Goal: Task Accomplishment & Management: Manage account settings

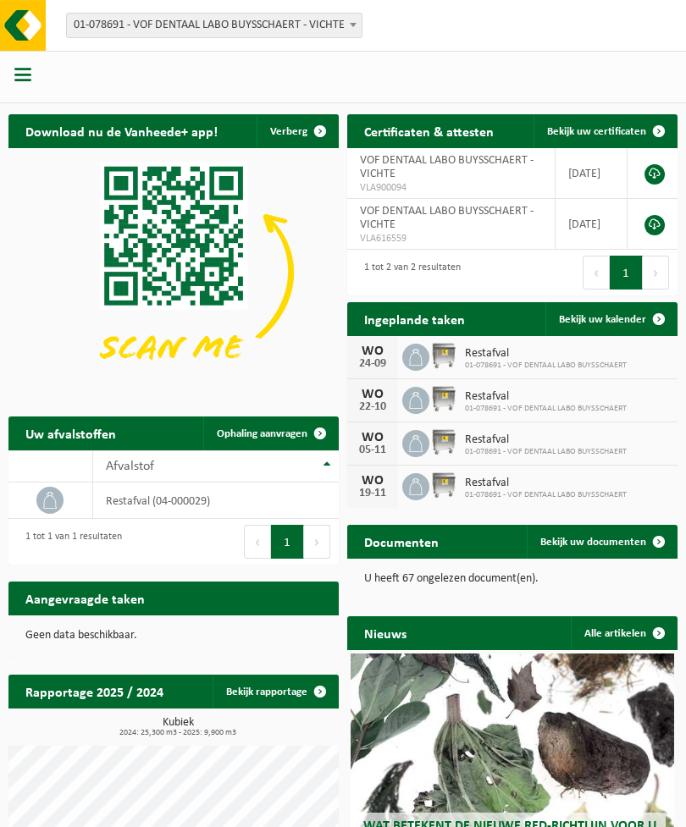
click at [660, 324] on span at bounding box center [659, 319] width 34 height 34
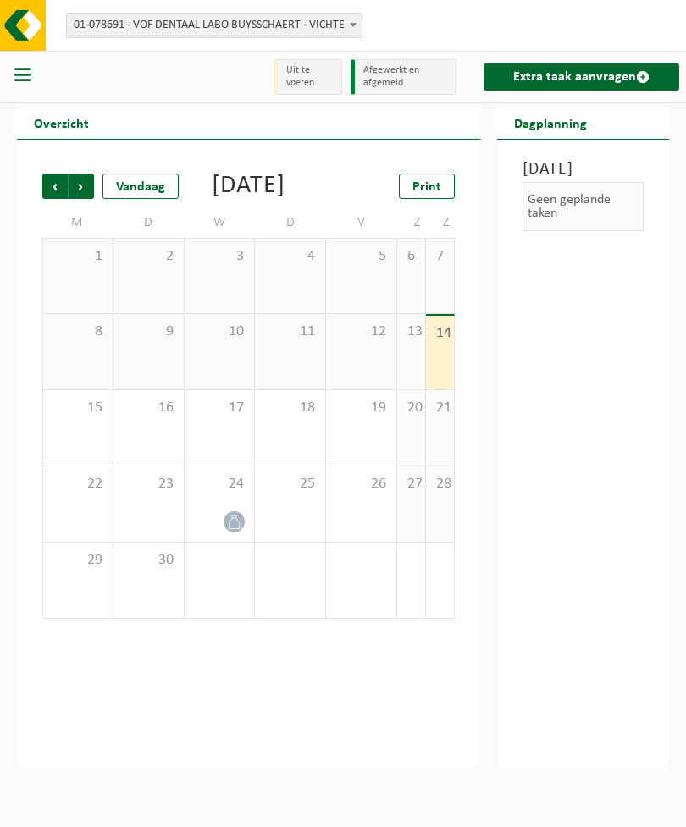
scroll to position [0, 1]
click at [85, 190] on span "Volgende" at bounding box center [81, 185] width 25 height 25
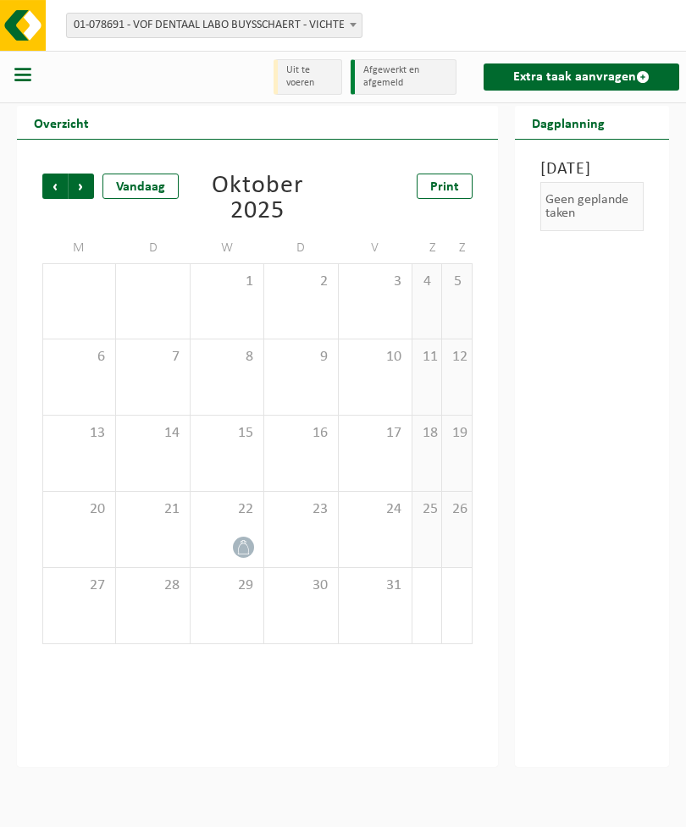
scroll to position [0, 0]
click at [85, 187] on span "Volgende" at bounding box center [81, 185] width 25 height 25
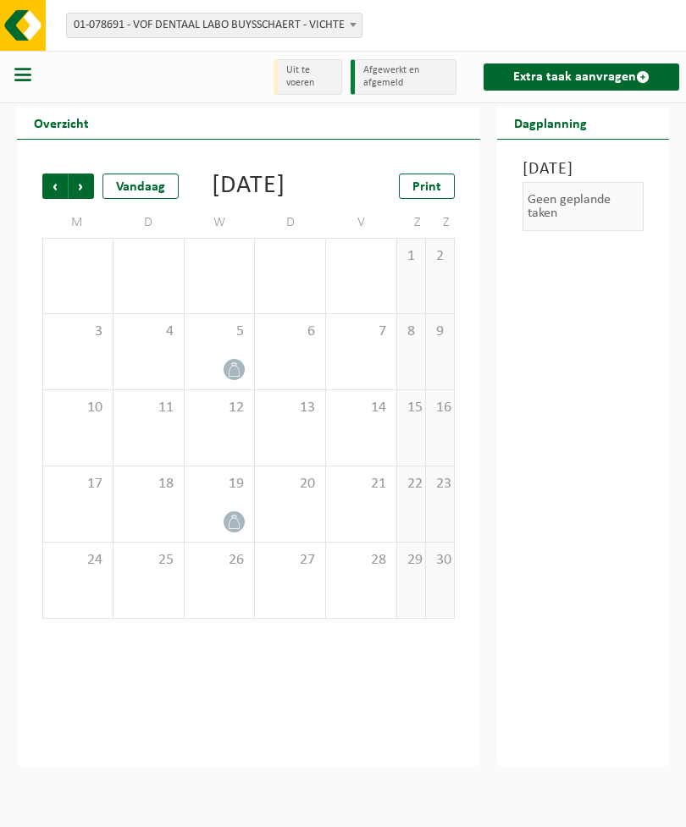
click at [251, 381] on div "5" at bounding box center [219, 351] width 70 height 75
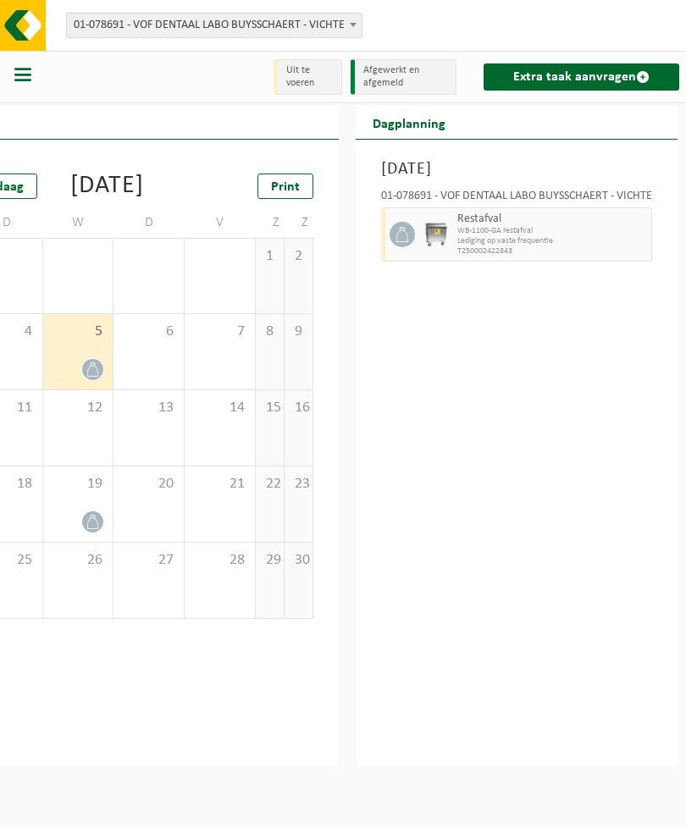
scroll to position [0, 185]
click at [639, 232] on span "button" at bounding box center [639, 235] width 14 height 34
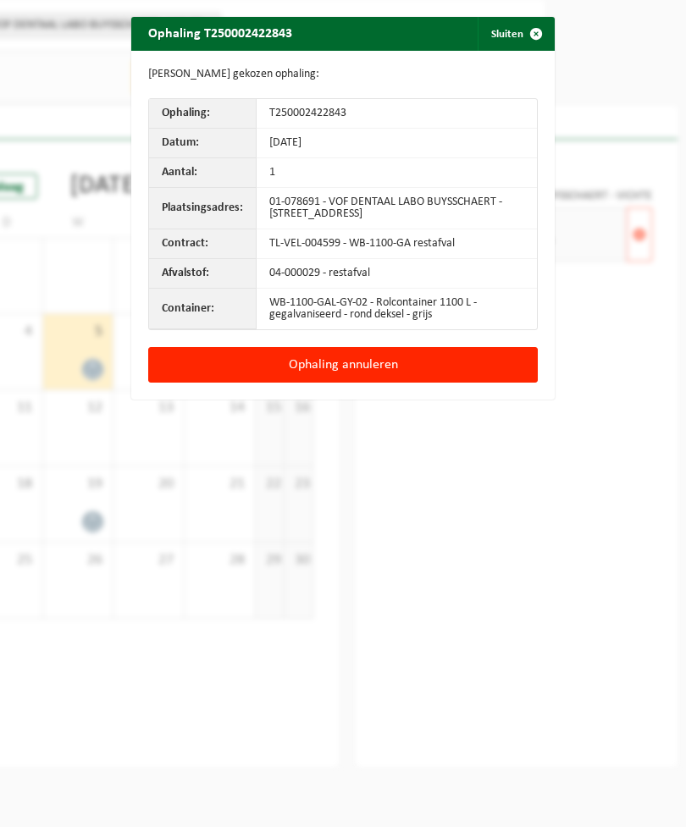
click at [394, 364] on button "Ophaling annuleren" at bounding box center [342, 365] width 389 height 36
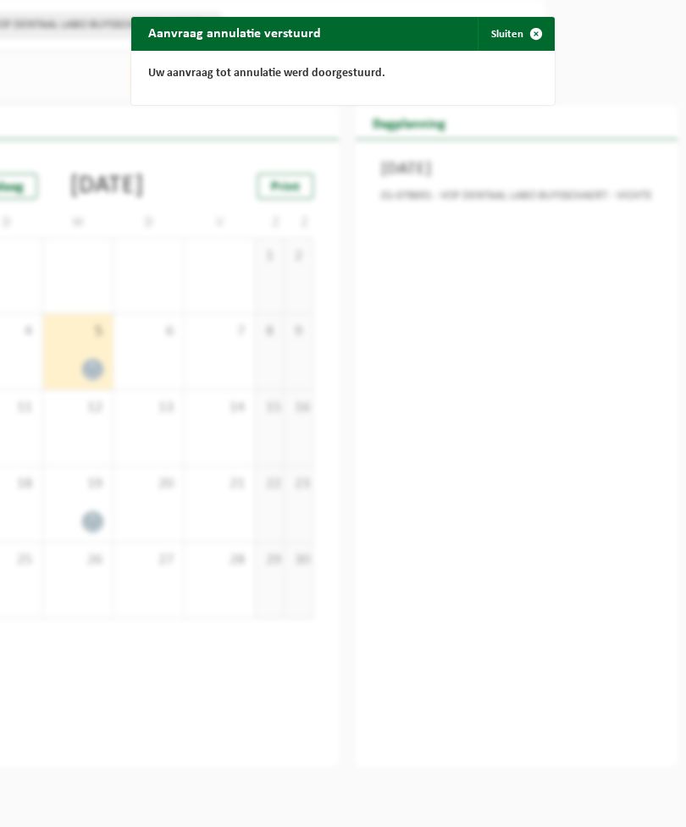
click at [537, 35] on span "button" at bounding box center [536, 34] width 34 height 34
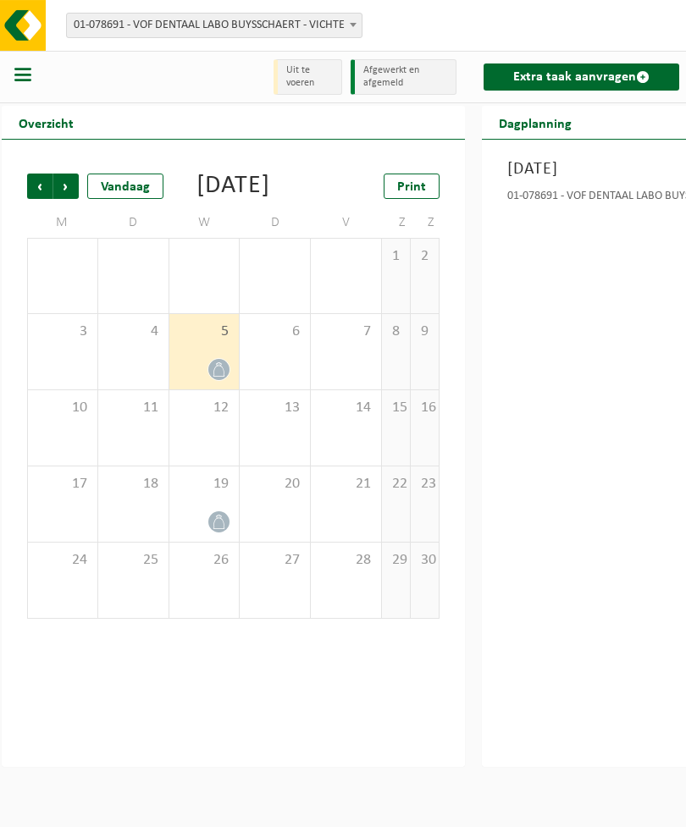
scroll to position [0, 14]
click at [72, 189] on span "Volgende" at bounding box center [67, 185] width 25 height 25
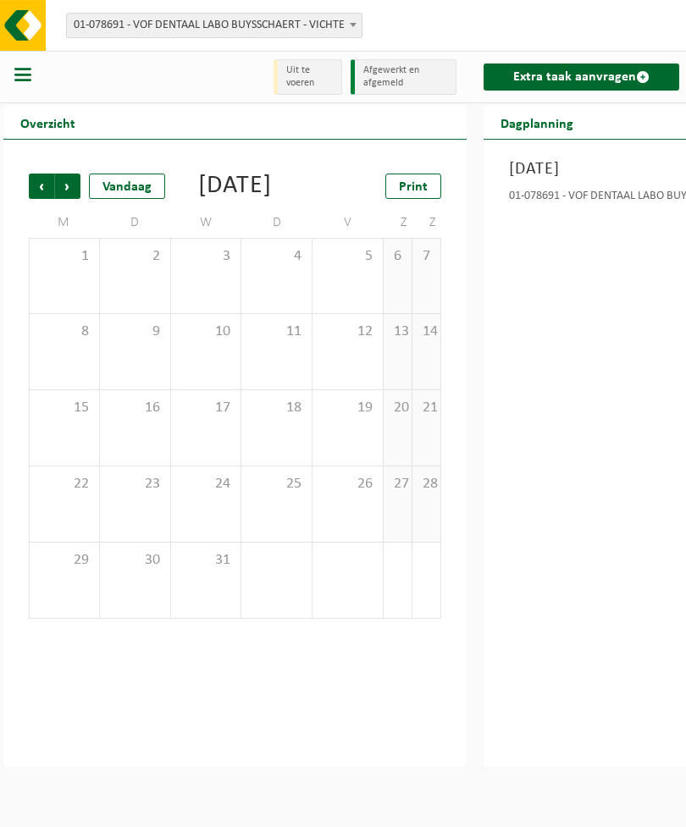
click at [38, 192] on span "Vorige" at bounding box center [41, 185] width 25 height 25
click at [36, 187] on span "Vorige" at bounding box center [41, 185] width 25 height 25
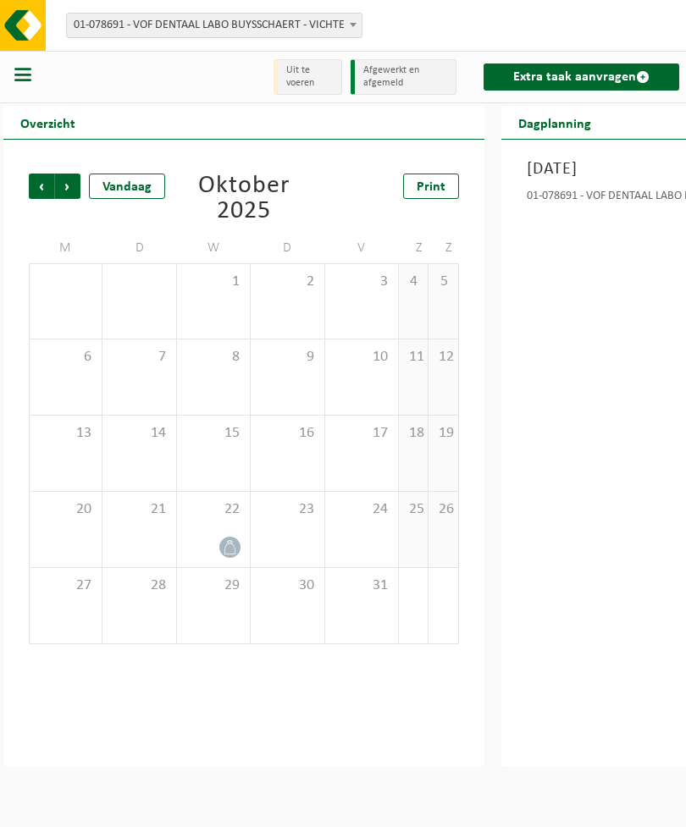
click at [36, 186] on span "Vorige" at bounding box center [41, 185] width 25 height 25
